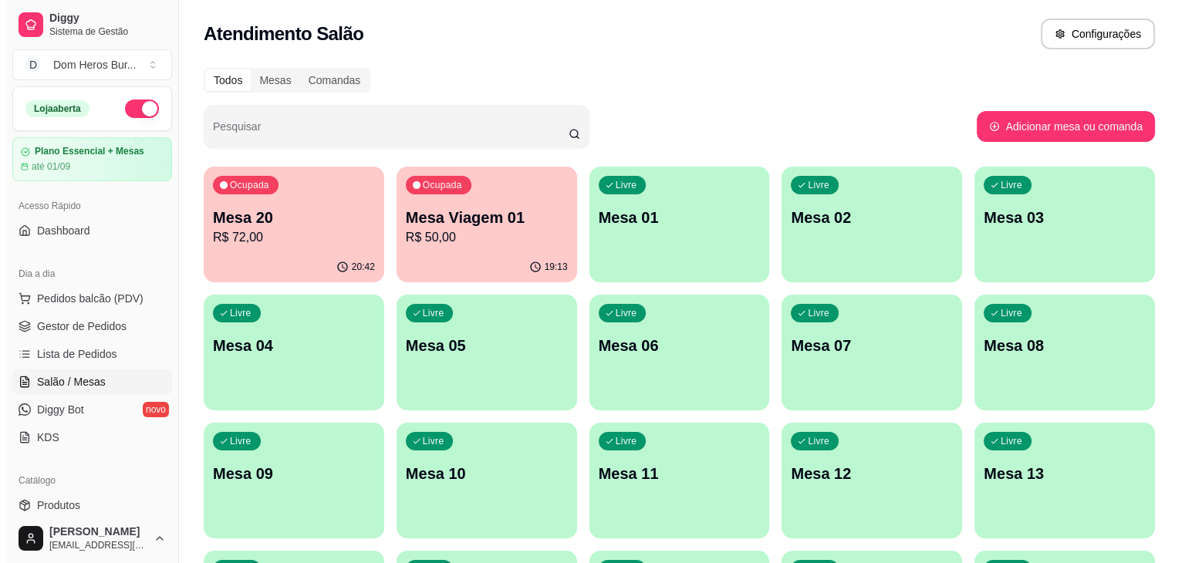
scroll to position [171, 0]
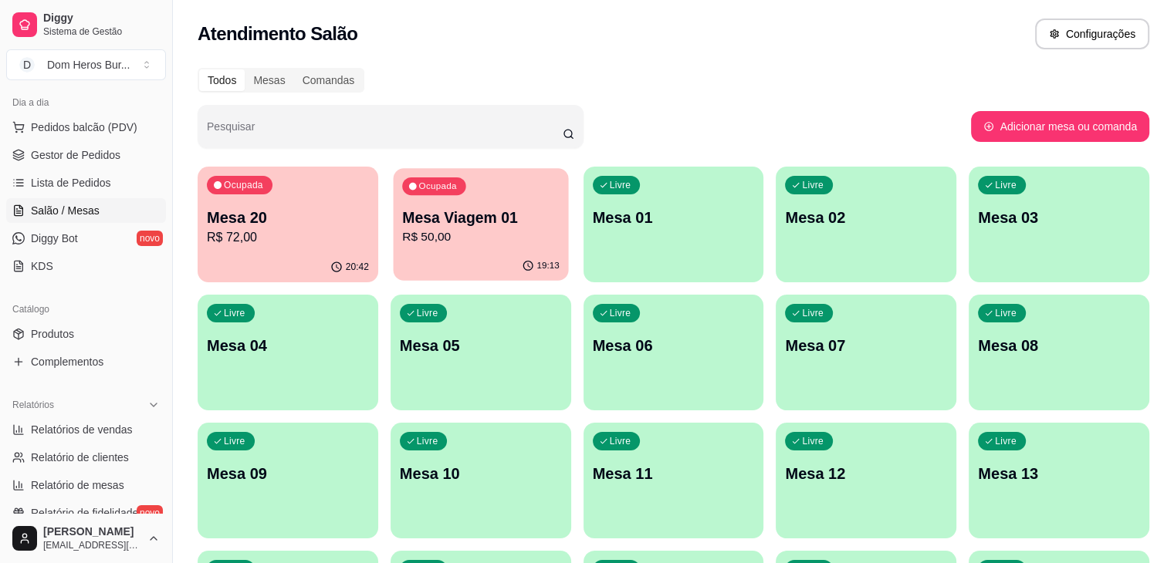
click at [407, 228] on p "R$ 50,00" at bounding box center [480, 237] width 157 height 18
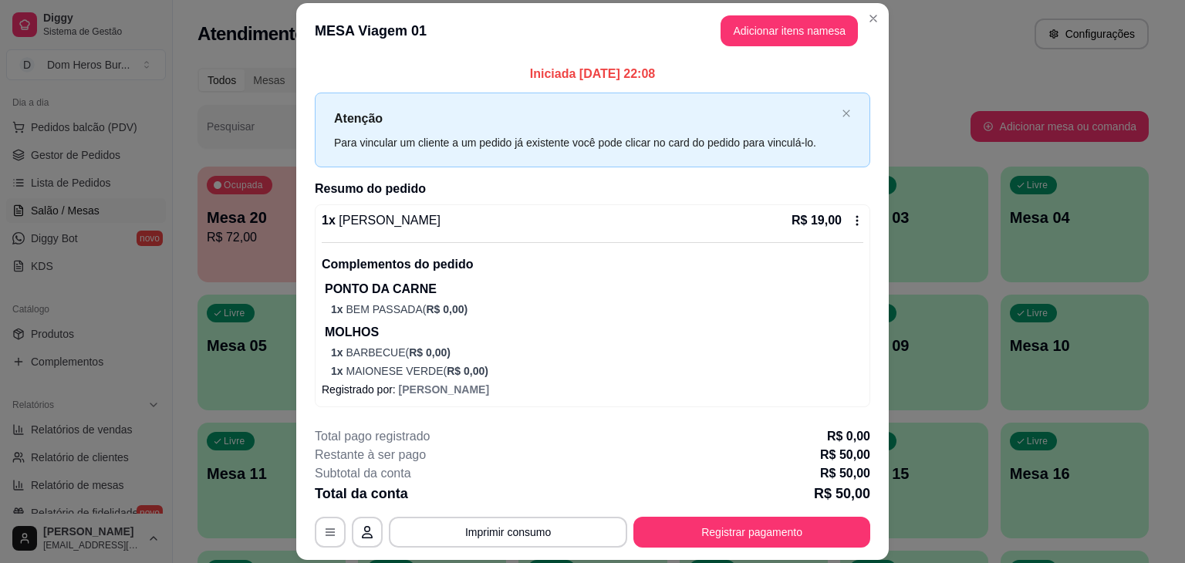
click at [796, 226] on p "R$ 19,00" at bounding box center [817, 220] width 50 height 19
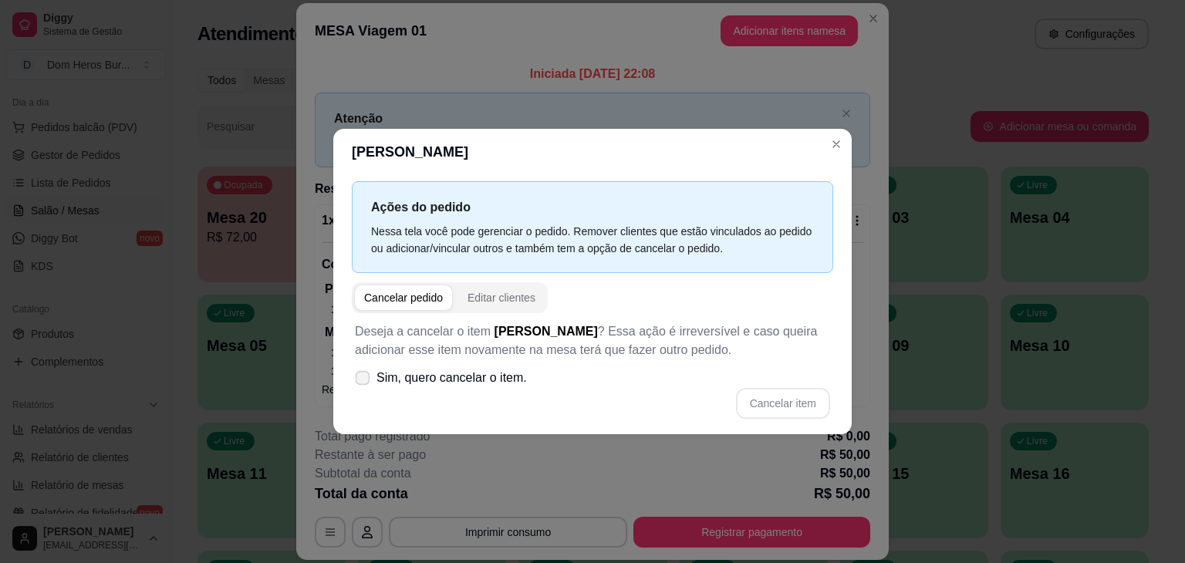
click at [522, 375] on span "Sim, quero cancelar o item." at bounding box center [452, 378] width 150 height 19
click at [364, 381] on input "Sim, quero cancelar o item." at bounding box center [359, 386] width 10 height 10
checkbox input "true"
click at [799, 400] on button "Cancelar item" at bounding box center [783, 403] width 94 height 31
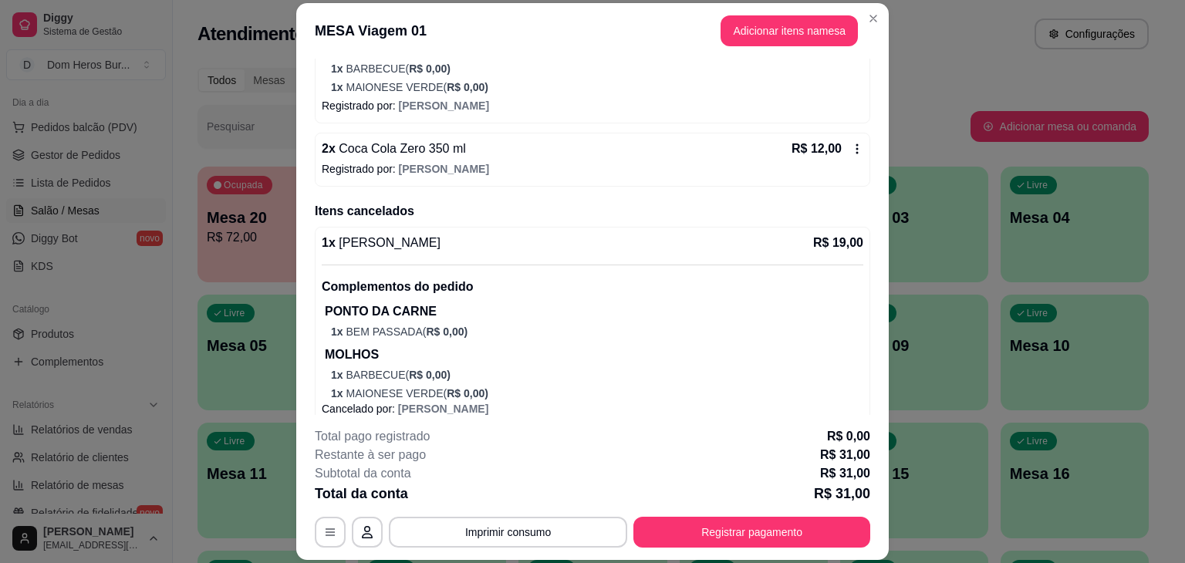
scroll to position [296, 0]
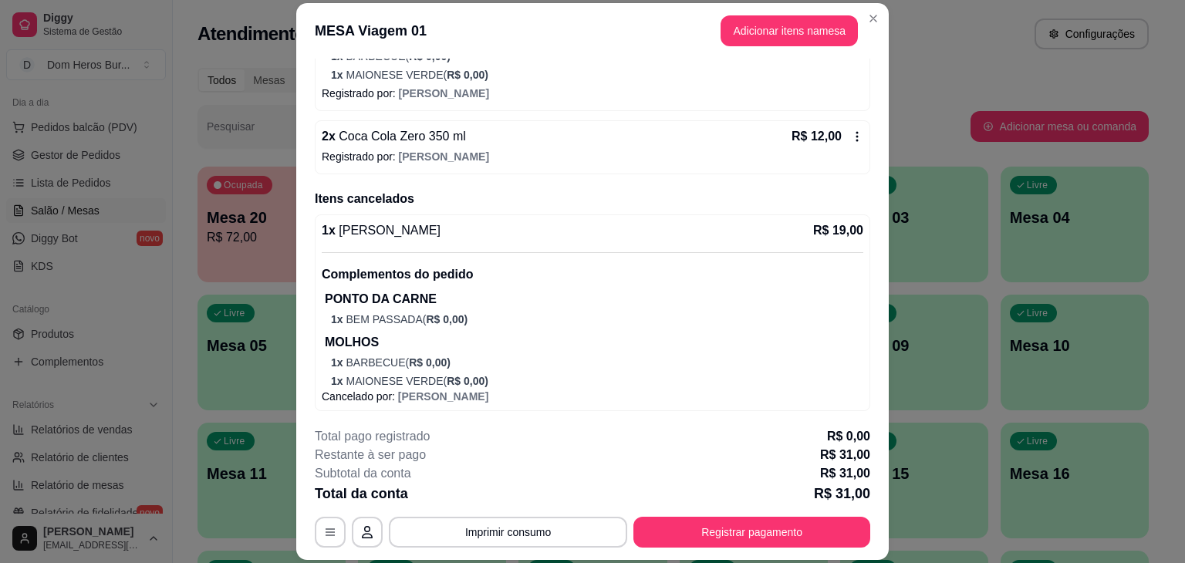
click at [631, 133] on div "2 x Coca Cola Zero 350 ml R$ 12,00" at bounding box center [593, 136] width 542 height 19
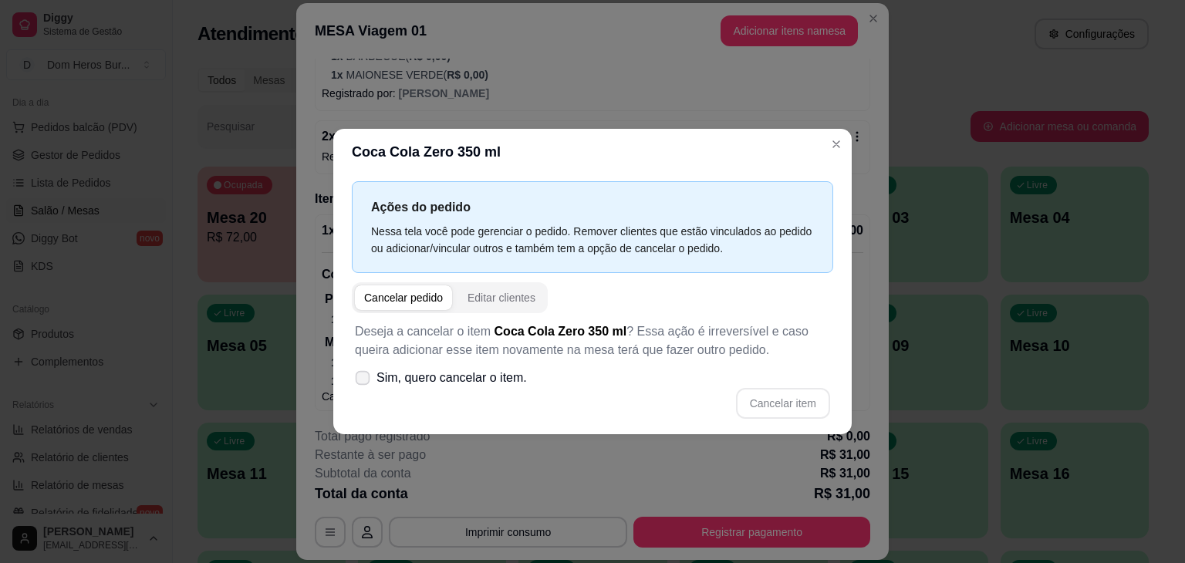
click at [521, 387] on span "Sim, quero cancelar o item." at bounding box center [452, 378] width 150 height 19
click at [364, 387] on input "Sim, quero cancelar o item." at bounding box center [359, 386] width 10 height 10
checkbox input "true"
click at [792, 407] on button "Cancelar item" at bounding box center [783, 404] width 92 height 30
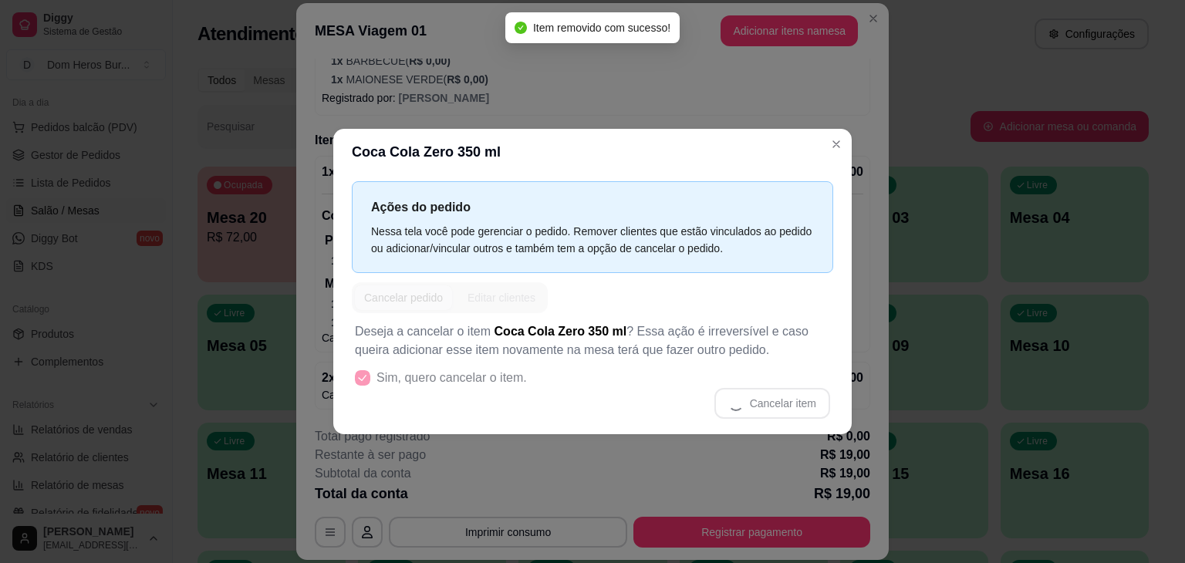
scroll to position [290, 0]
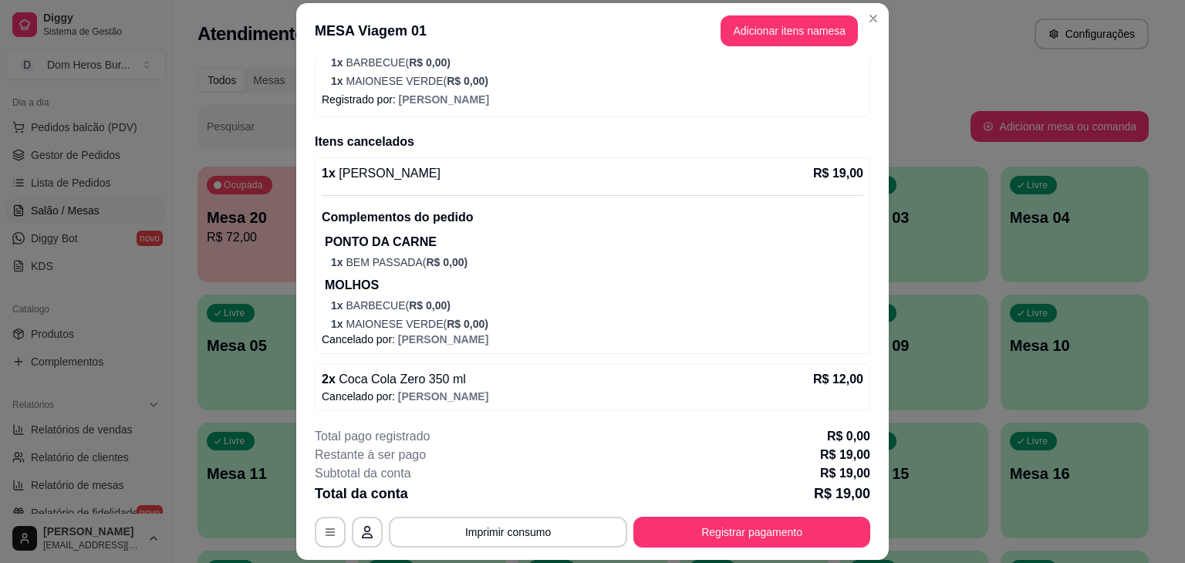
click at [485, 180] on div "1 x Dom Burger R$ 19,00" at bounding box center [593, 173] width 542 height 19
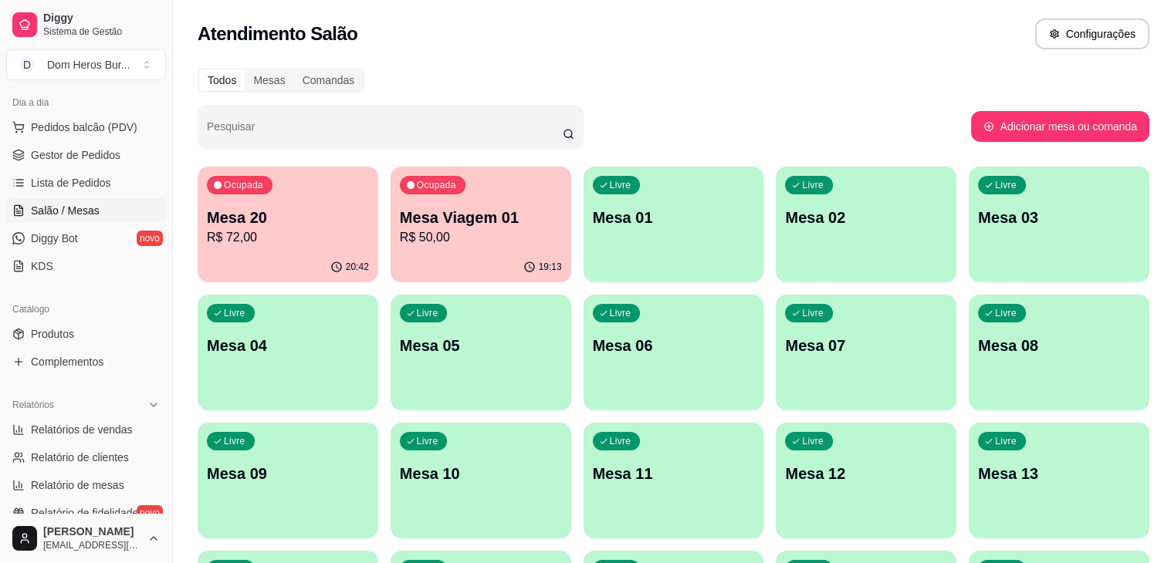
click at [447, 232] on p "R$ 50,00" at bounding box center [481, 237] width 162 height 19
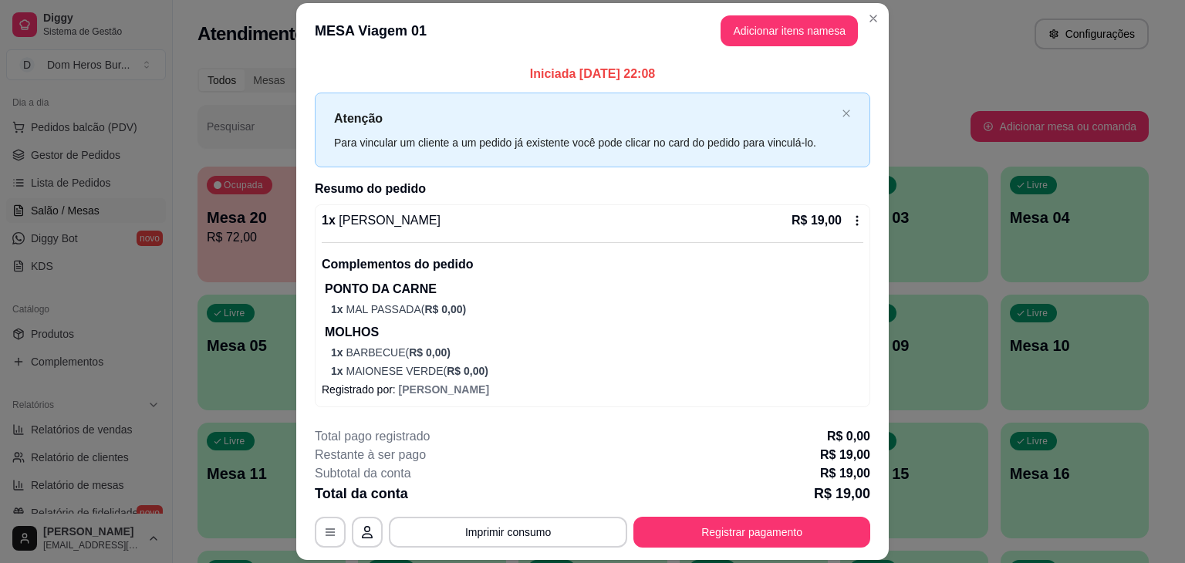
click at [599, 223] on div "1 x Dom Burger R$ 19,00" at bounding box center [593, 220] width 542 height 19
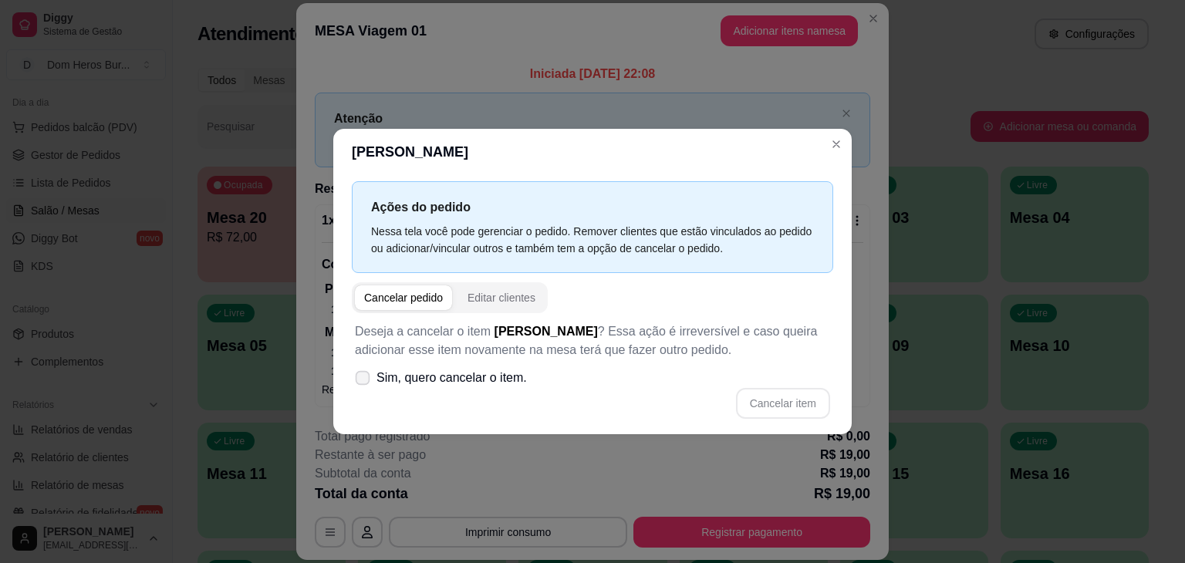
click at [495, 363] on label "Sim, quero cancelar o item." at bounding box center [441, 378] width 184 height 31
click at [364, 381] on input "Sim, quero cancelar o item." at bounding box center [359, 386] width 10 height 10
checkbox input "true"
click at [774, 397] on button "Cancelar item" at bounding box center [783, 404] width 92 height 30
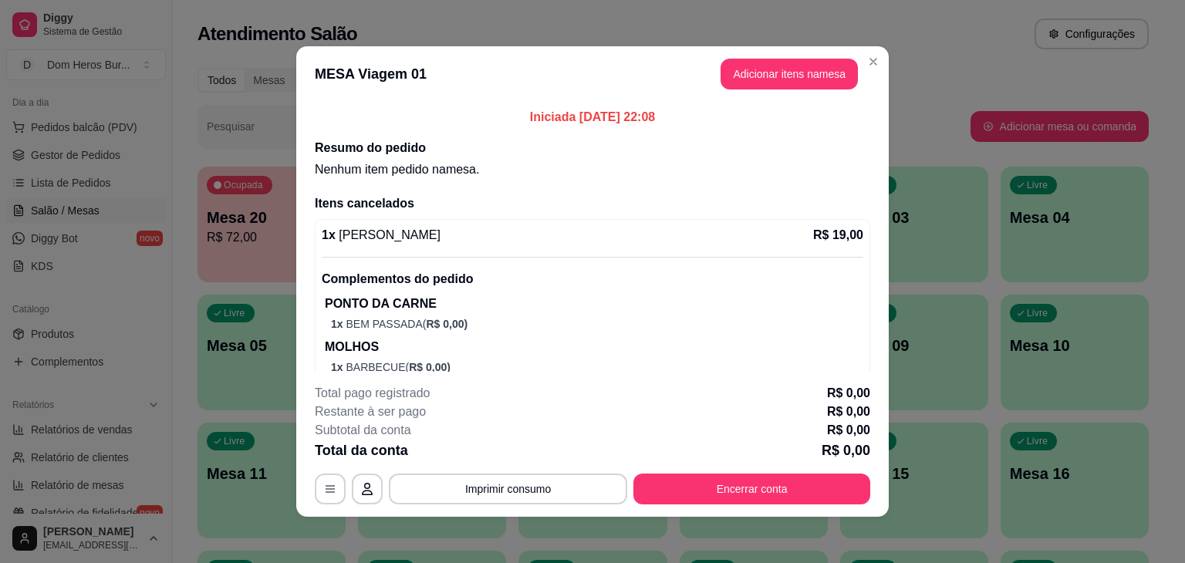
click at [840, 148] on h2 "Resumo do pedido" at bounding box center [593, 148] width 556 height 19
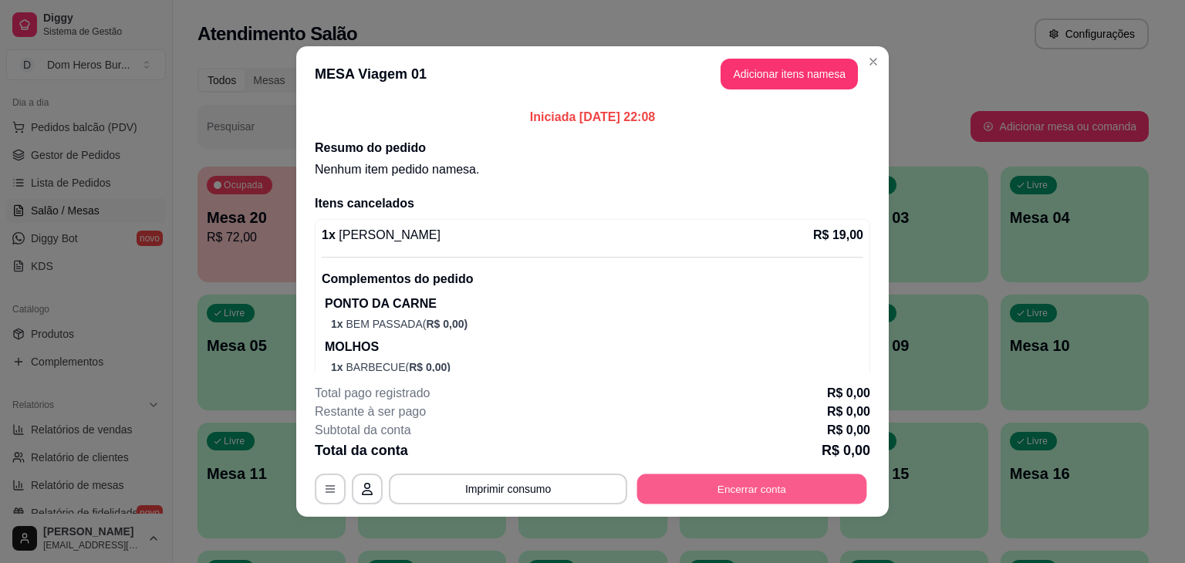
click at [741, 491] on button "Encerrar conta" at bounding box center [752, 489] width 230 height 30
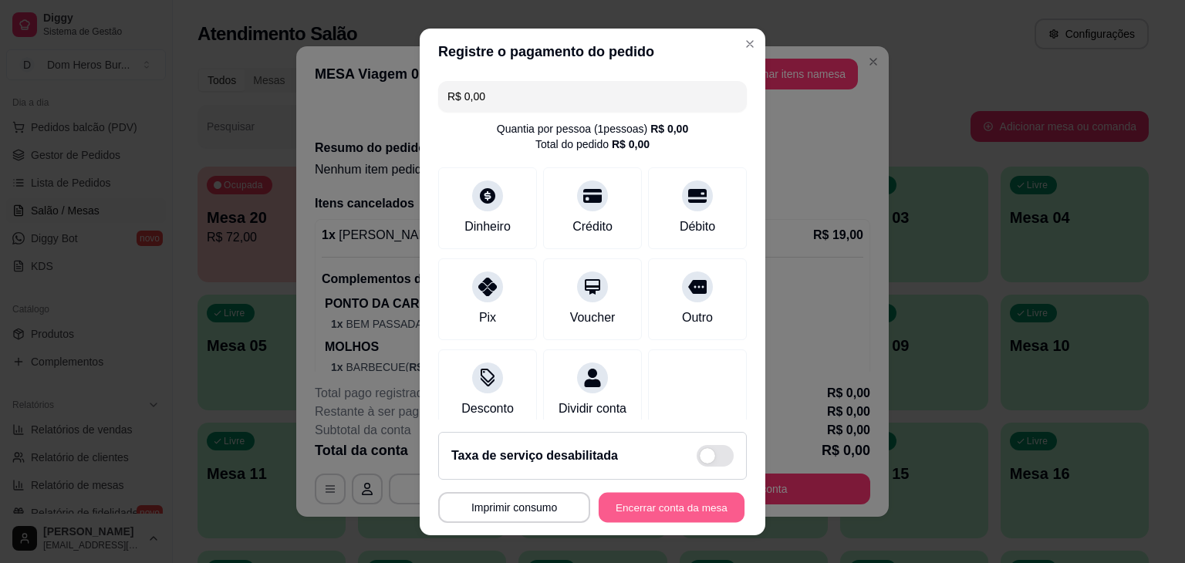
click at [694, 508] on button "Encerrar conta da mesa" at bounding box center [672, 507] width 146 height 30
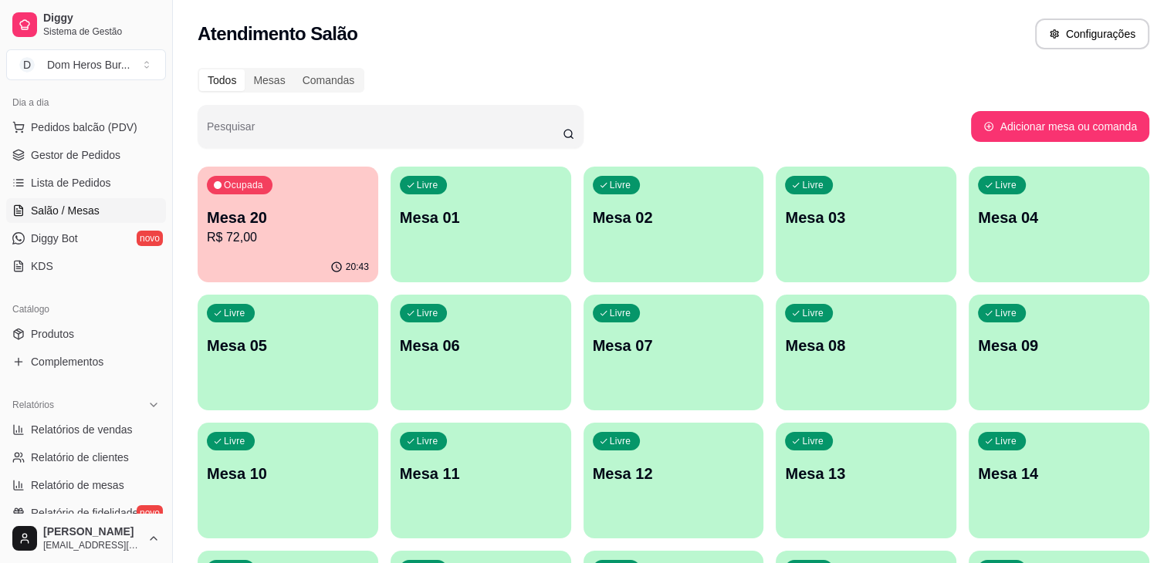
click at [316, 204] on div "Ocupada Mesa 20 R$ 72,00" at bounding box center [288, 210] width 181 height 86
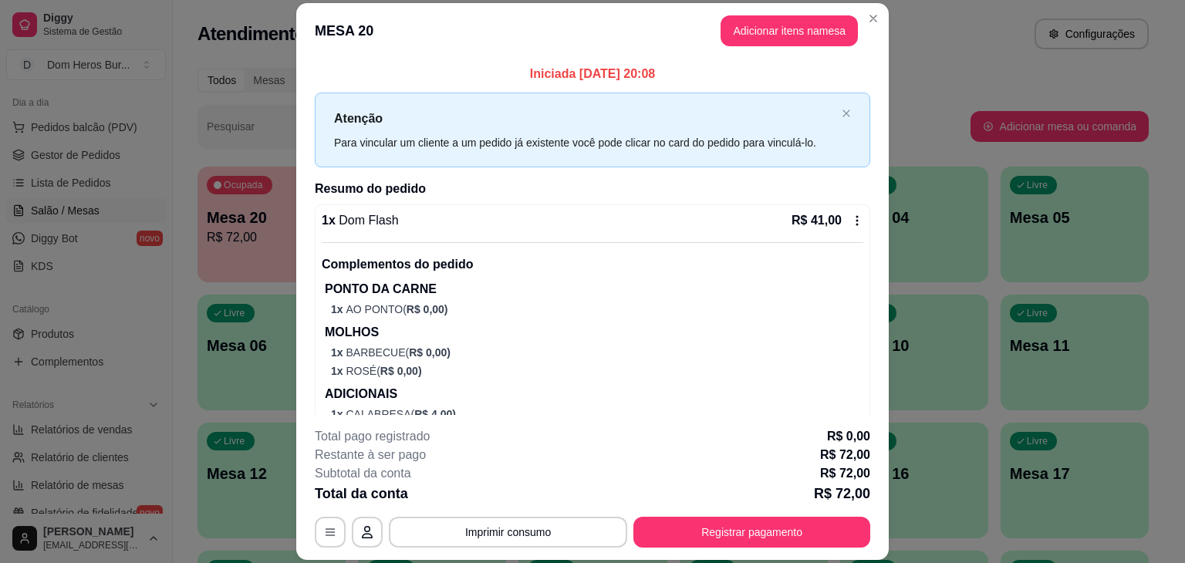
click at [316, 204] on div "1 x Dom Flash R$ 41,00 Complementos do pedido PONTO DA CARNE 1 x AO PONTO ( R$ …" at bounding box center [593, 336] width 556 height 265
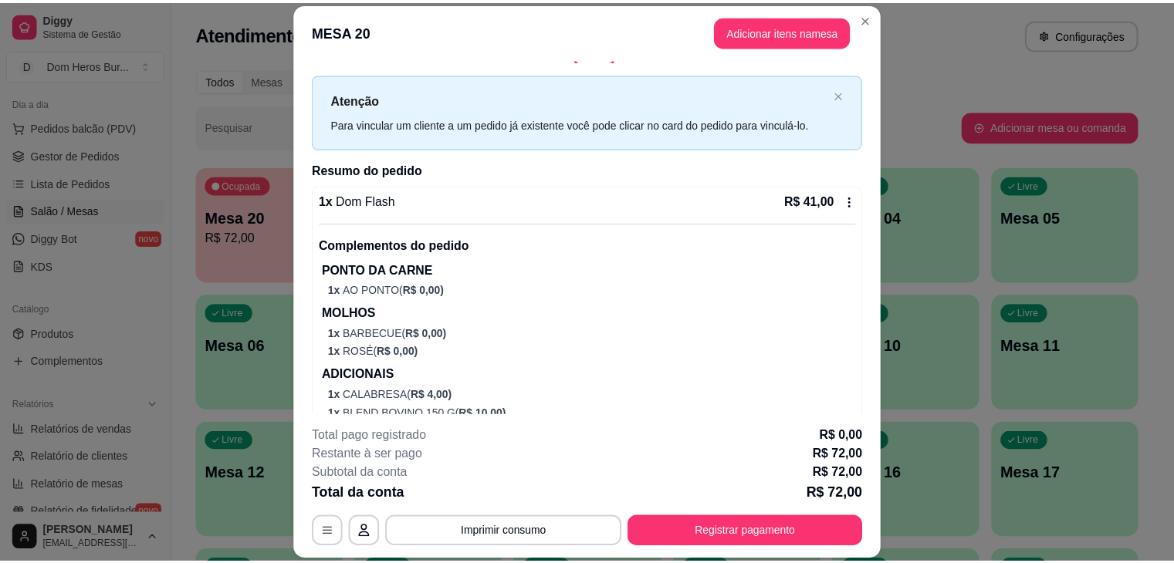
scroll to position [0, 0]
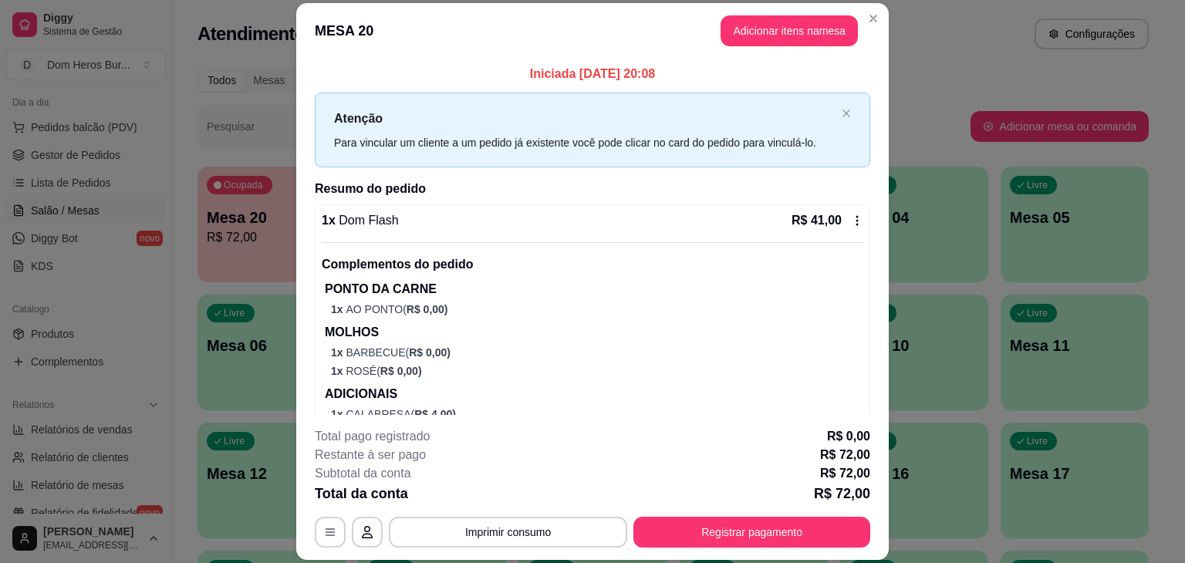
click at [713, 226] on div "1 x Dom Flash R$ 41,00" at bounding box center [593, 220] width 542 height 19
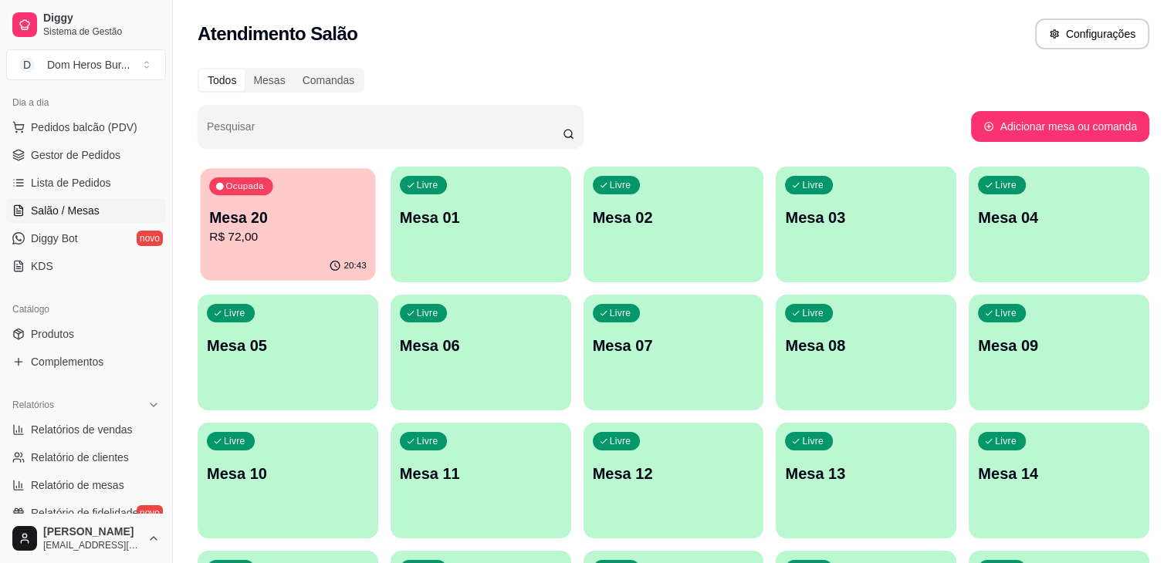
click at [299, 238] on p "R$ 72,00" at bounding box center [287, 237] width 157 height 18
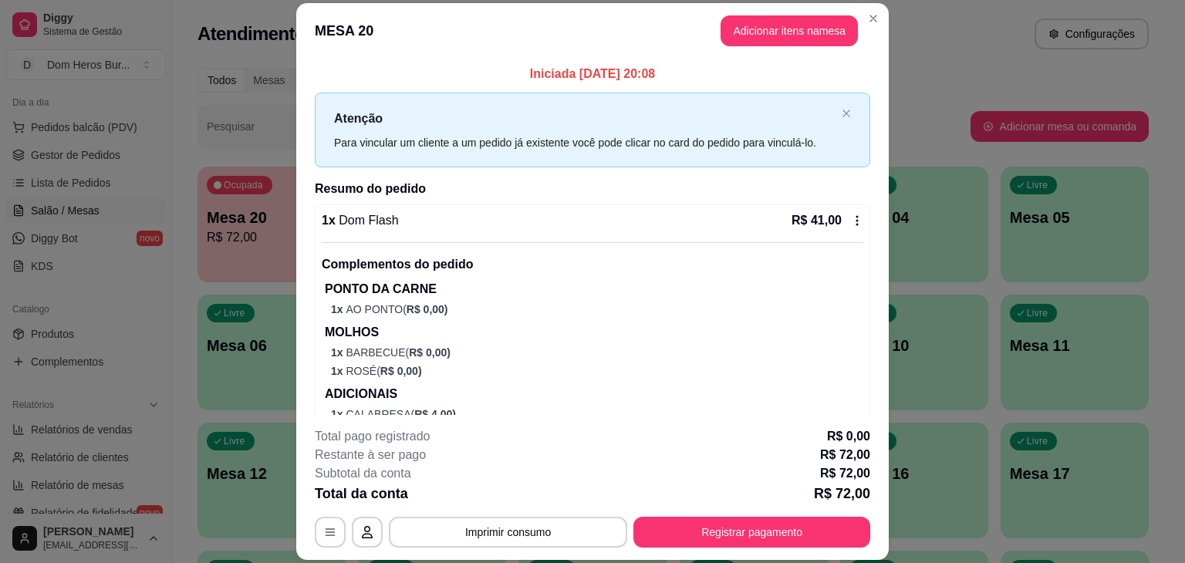
click at [574, 259] on p "Complementos do pedido" at bounding box center [593, 264] width 542 height 19
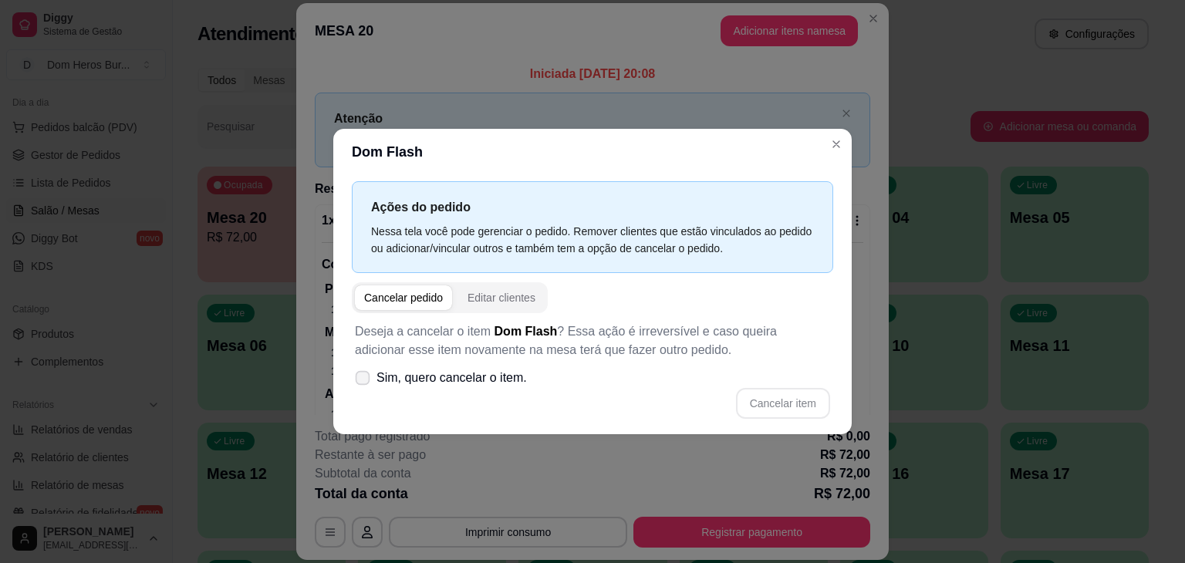
click at [513, 370] on span "Sim, quero cancelar o item." at bounding box center [452, 378] width 150 height 19
click at [364, 381] on input "Sim, quero cancelar o item." at bounding box center [359, 386] width 10 height 10
checkbox input "true"
click at [765, 401] on button "Cancelar item" at bounding box center [783, 403] width 94 height 31
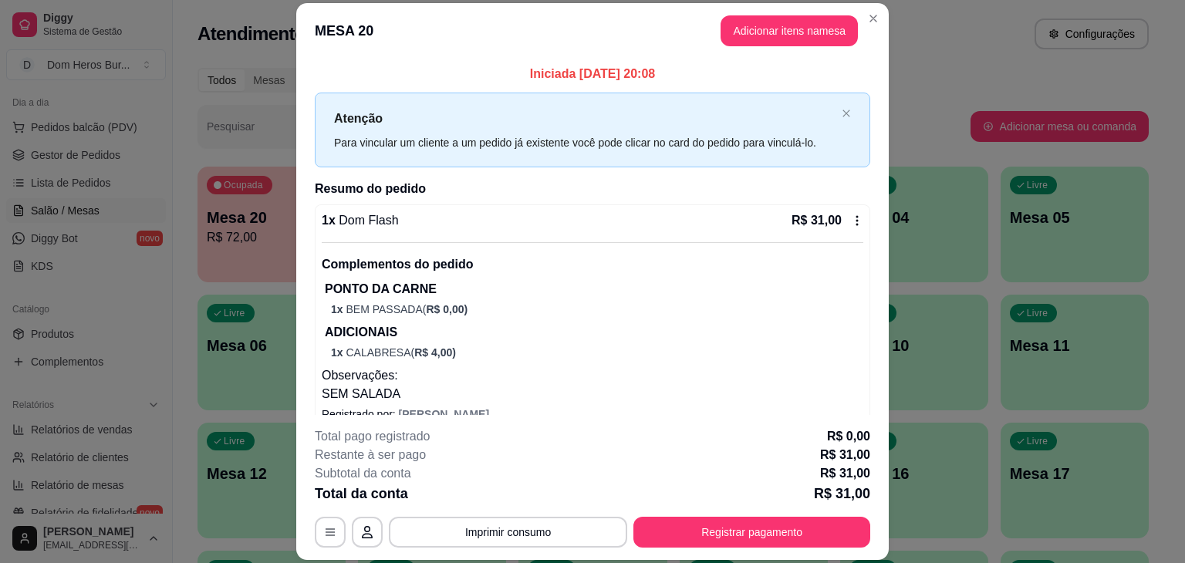
click at [816, 218] on p "R$ 31,00" at bounding box center [817, 220] width 50 height 19
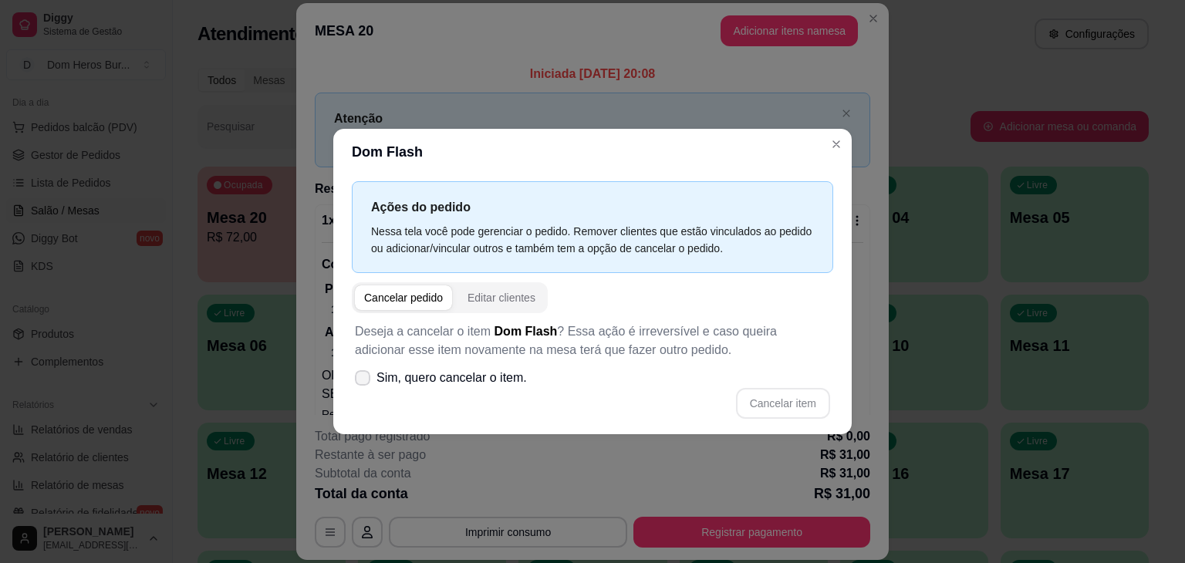
click at [512, 383] on span "Sim, quero cancelar o item." at bounding box center [452, 378] width 150 height 19
click at [364, 383] on input "Sim, quero cancelar o item." at bounding box center [359, 386] width 10 height 10
checkbox input "true"
click at [775, 404] on button "Cancelar item" at bounding box center [783, 403] width 94 height 31
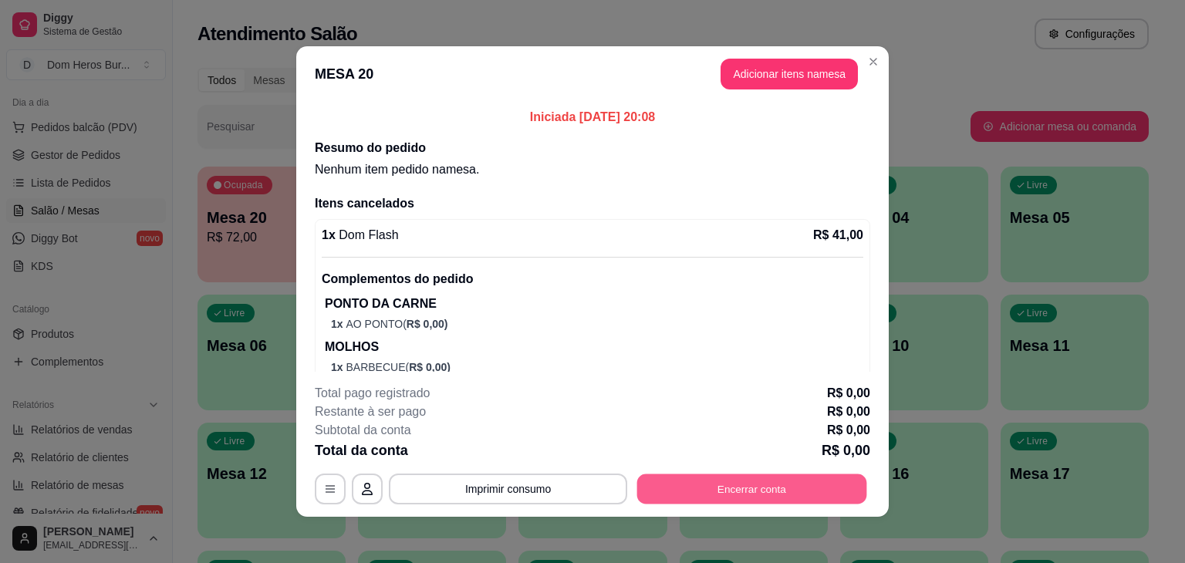
click at [714, 493] on button "Encerrar conta" at bounding box center [752, 489] width 230 height 30
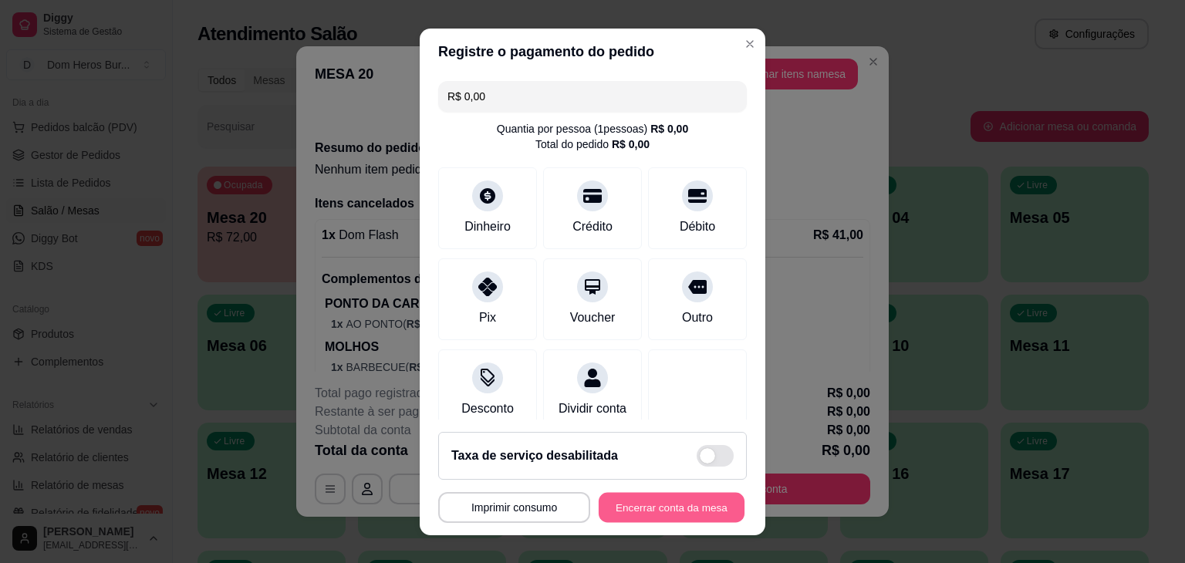
click at [654, 505] on button "Encerrar conta da mesa" at bounding box center [672, 507] width 146 height 30
